Goal: Information Seeking & Learning: Learn about a topic

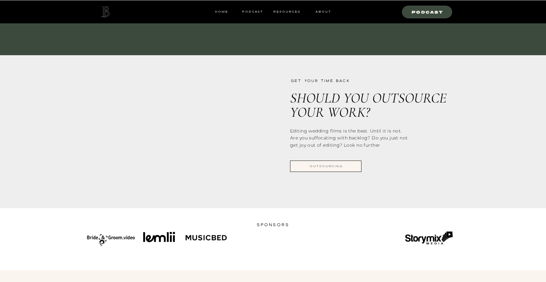
scroll to position [714, 0]
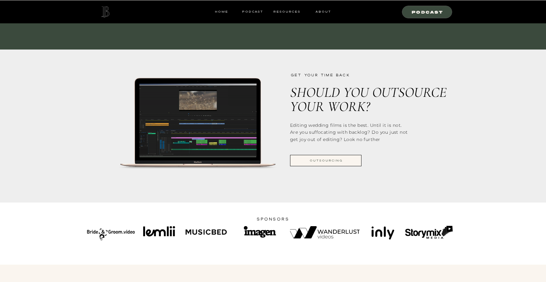
click at [333, 160] on nav "outsourcing" at bounding box center [326, 161] width 71 height 6
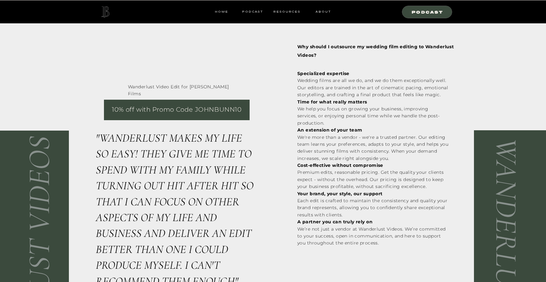
scroll to position [775, 0]
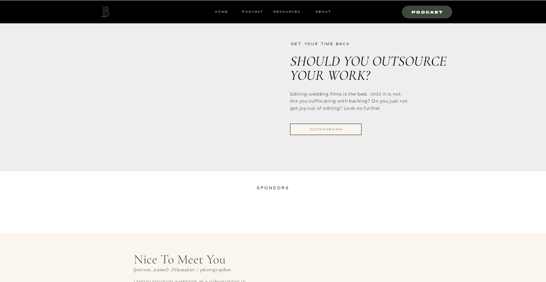
scroll to position [744, 0]
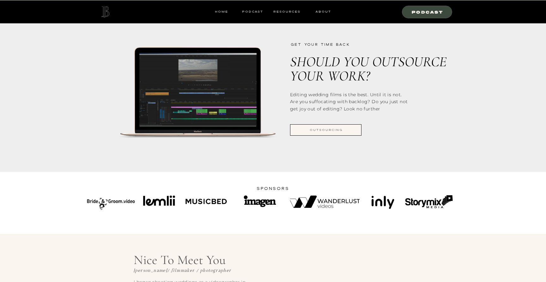
click at [330, 200] on div at bounding box center [324, 202] width 69 height 12
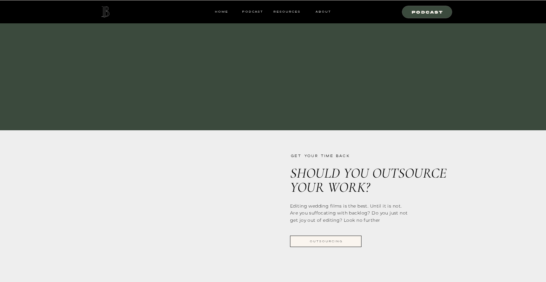
scroll to position [634, 0]
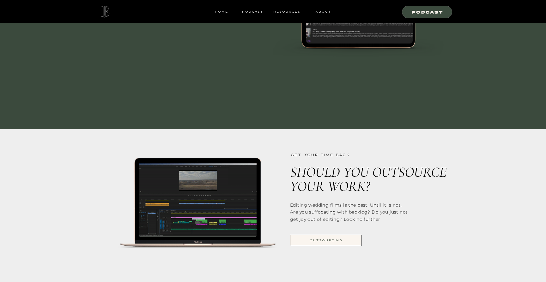
click at [328, 240] on nav "outsourcing" at bounding box center [326, 241] width 71 height 6
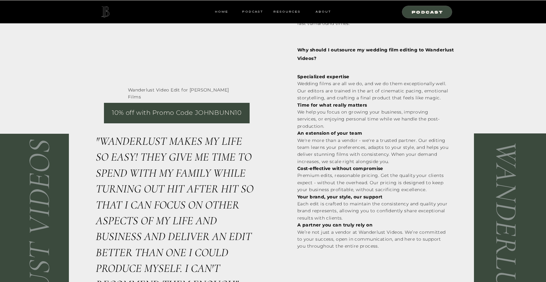
scroll to position [770, 0]
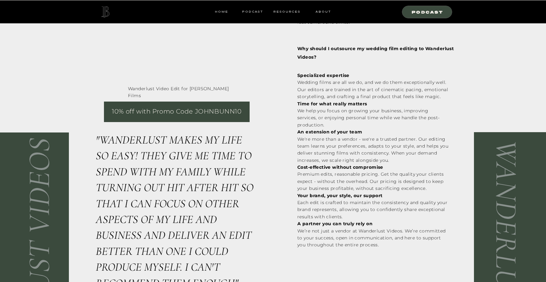
click at [324, 105] on b "Time for what really matters" at bounding box center [332, 104] width 70 height 6
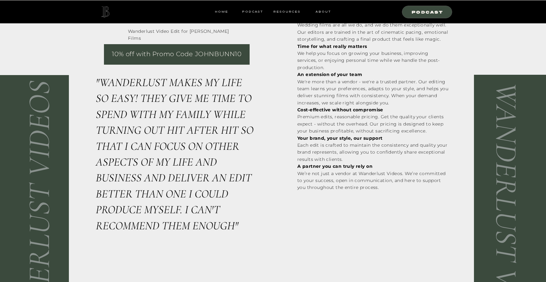
scroll to position [828, 0]
